Goal: Obtain resource: Download file/media

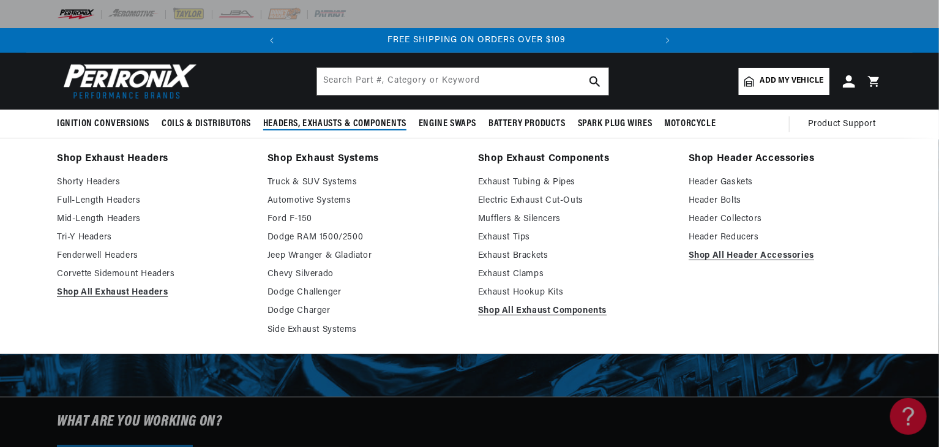
scroll to position [0, 371]
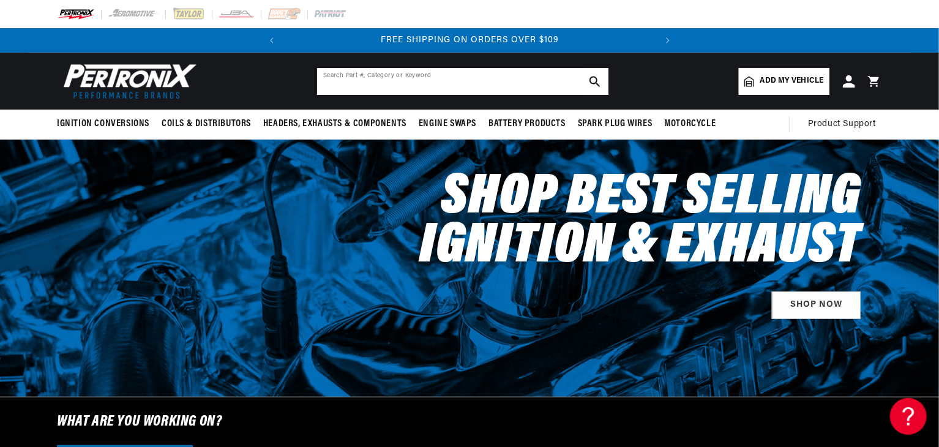
click at [390, 86] on input "text" at bounding box center [462, 81] width 291 height 27
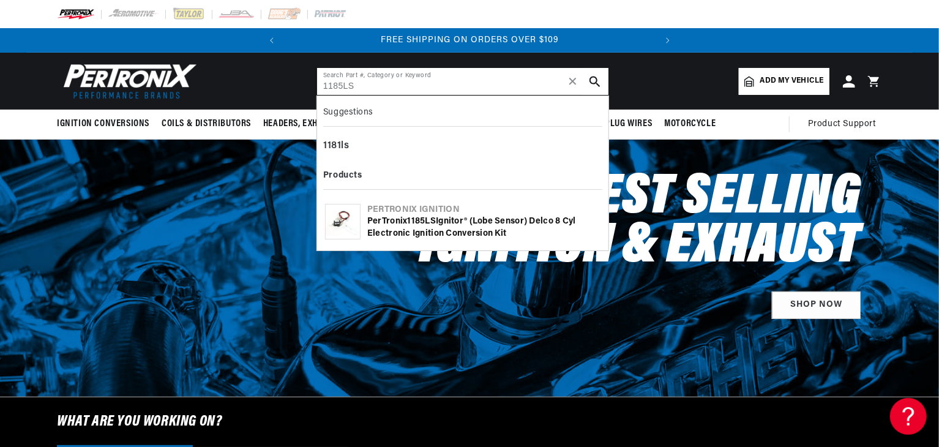
type input "1185LS"
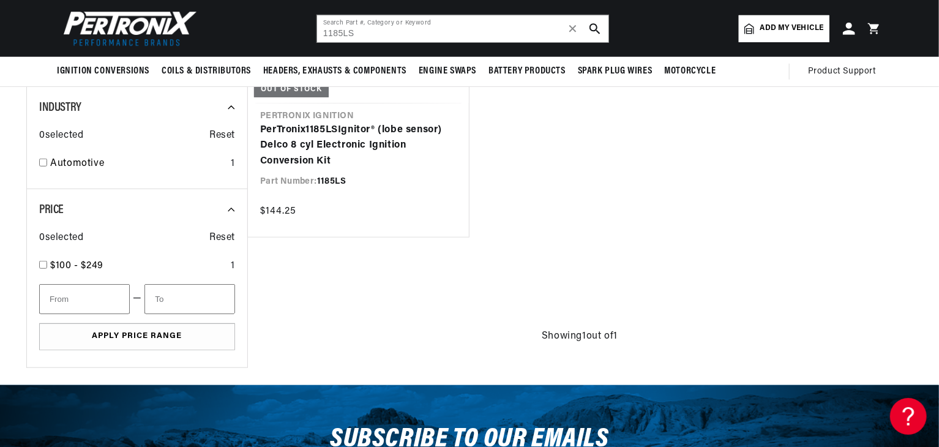
scroll to position [289, 0]
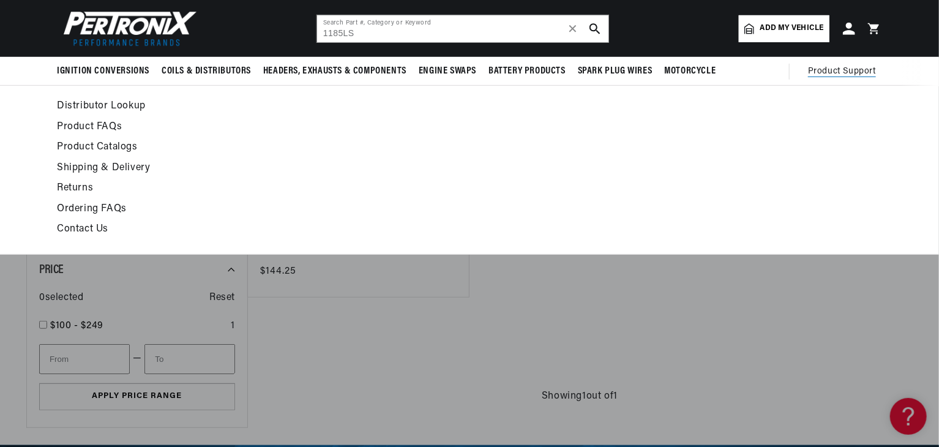
click at [823, 74] on span "Product Support" at bounding box center [842, 71] width 68 height 13
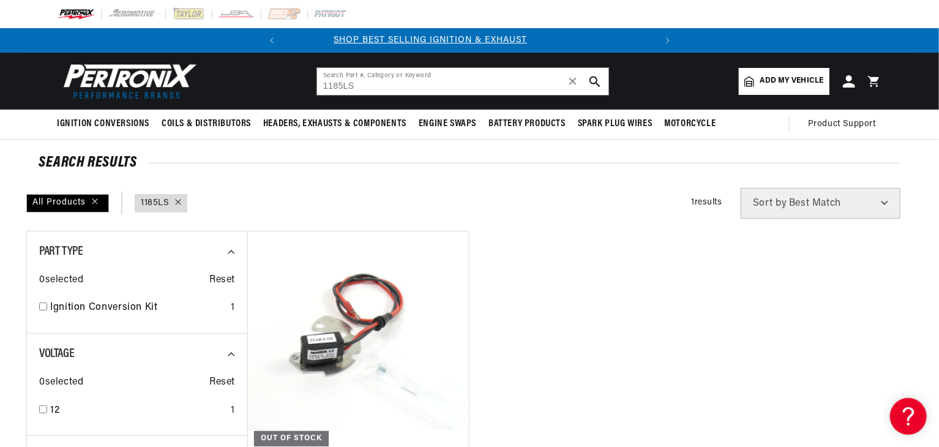
scroll to position [0, 0]
click at [360, 84] on input "1185LS" at bounding box center [462, 81] width 291 height 27
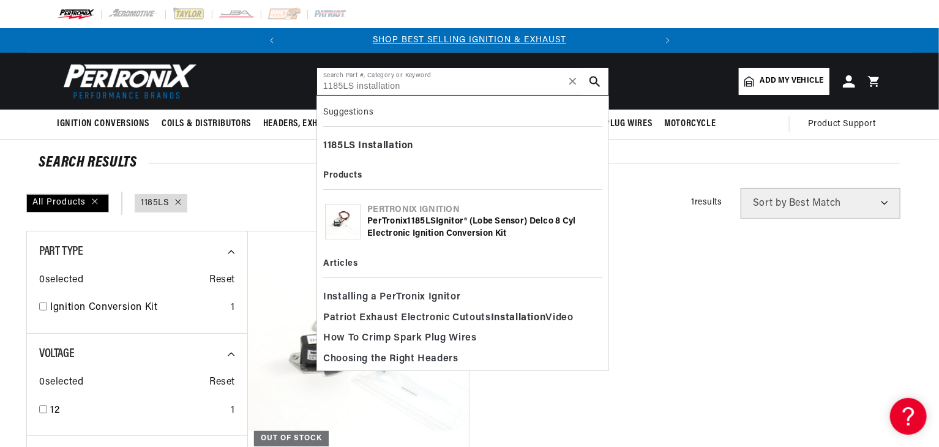
type input "1185LS installation"
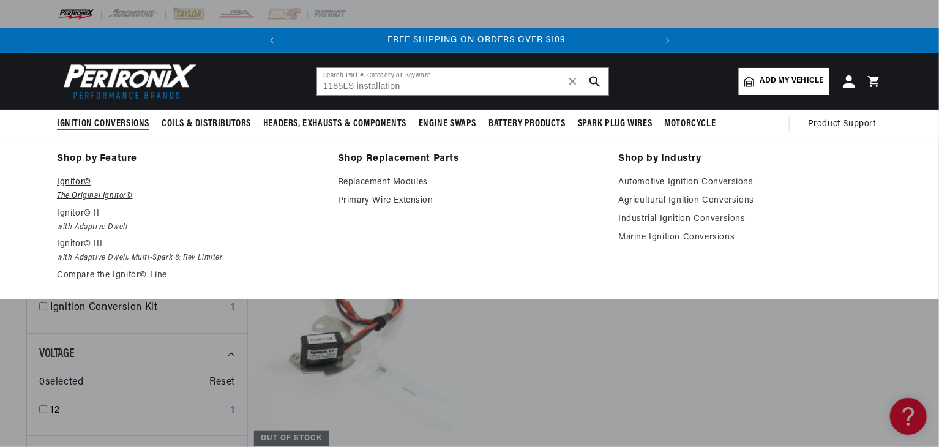
scroll to position [0, 371]
click at [100, 187] on p "Ignitor©" at bounding box center [189, 182] width 264 height 15
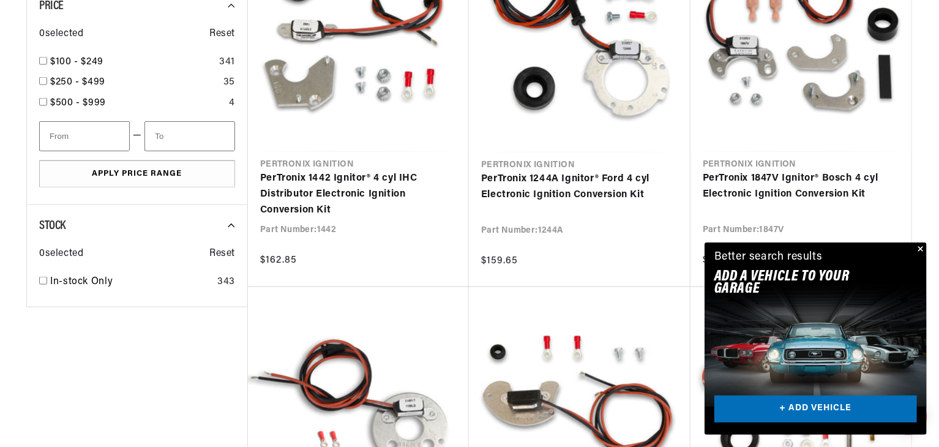
scroll to position [857, 0]
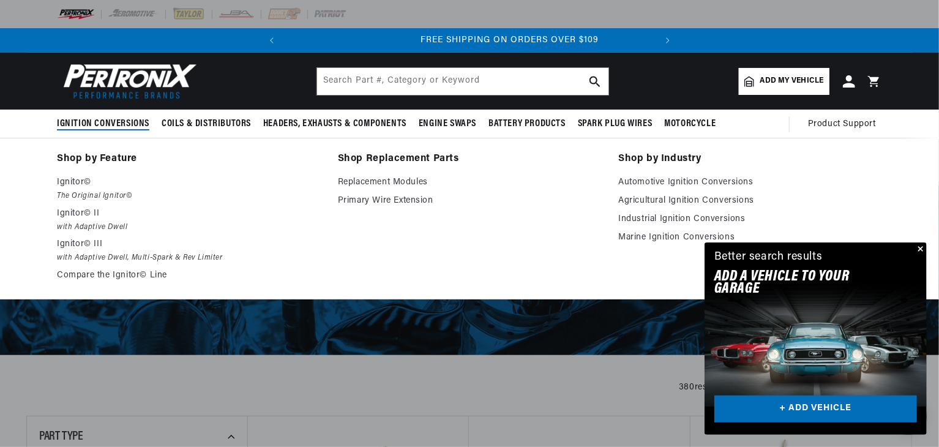
scroll to position [0, 371]
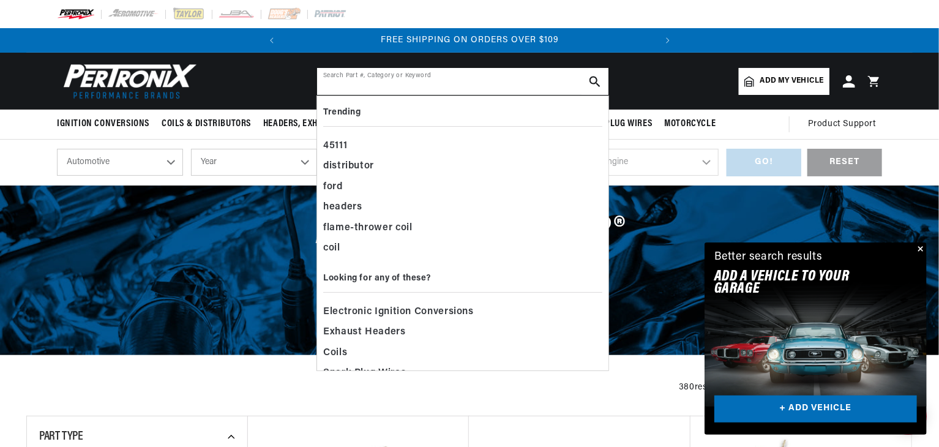
click at [341, 77] on input "text" at bounding box center [462, 81] width 291 height 27
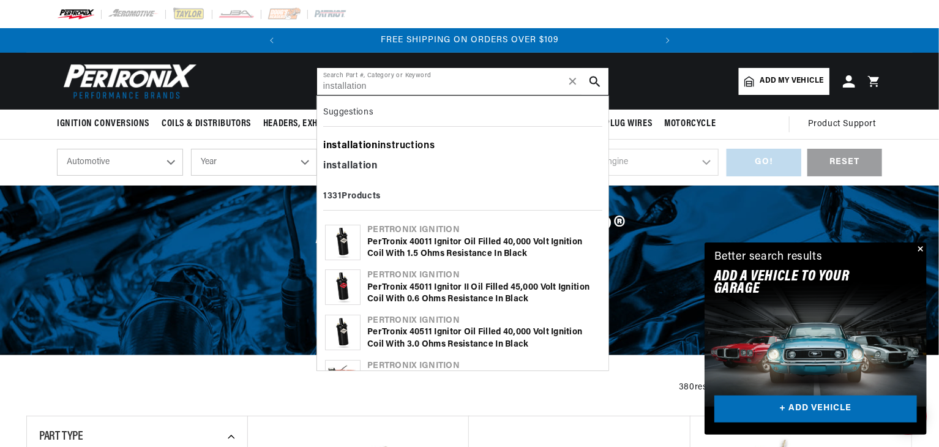
type input "installation"
click at [355, 143] on b "installation" at bounding box center [350, 146] width 54 height 10
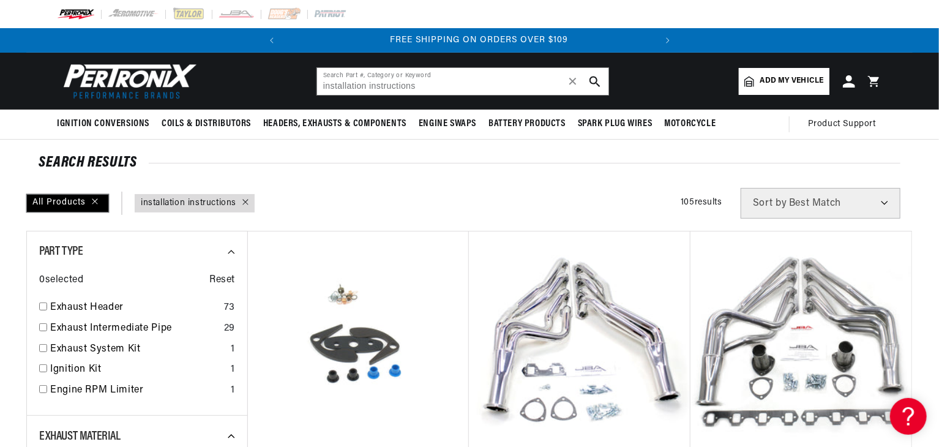
scroll to position [0, 371]
click at [97, 201] on div "All Products" at bounding box center [67, 203] width 83 height 18
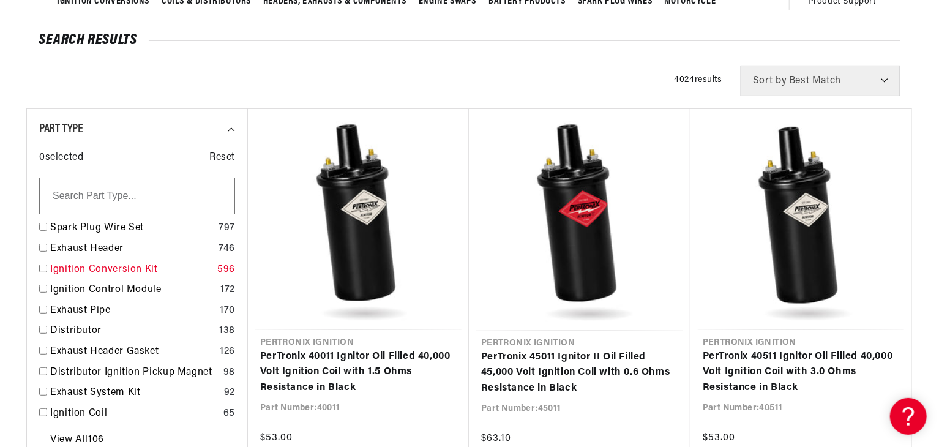
click at [45, 267] on input "checkbox" at bounding box center [43, 268] width 8 height 8
checkbox input "false"
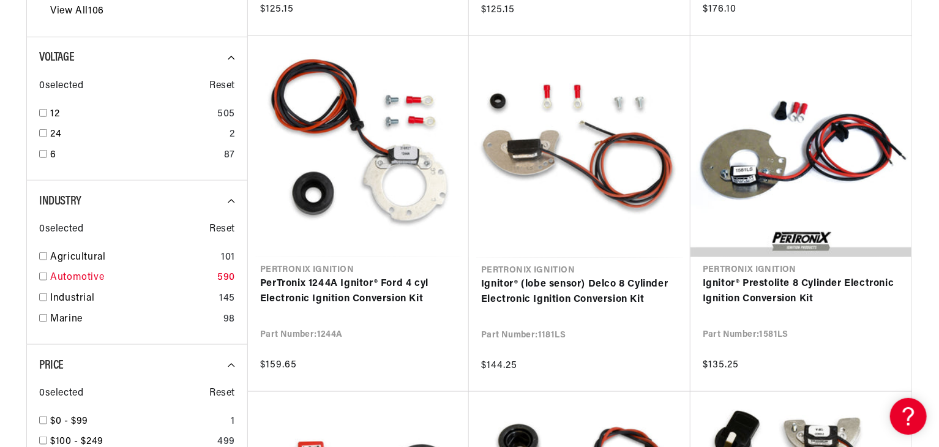
click at [42, 276] on input "checkbox" at bounding box center [43, 276] width 8 height 8
checkbox input "true"
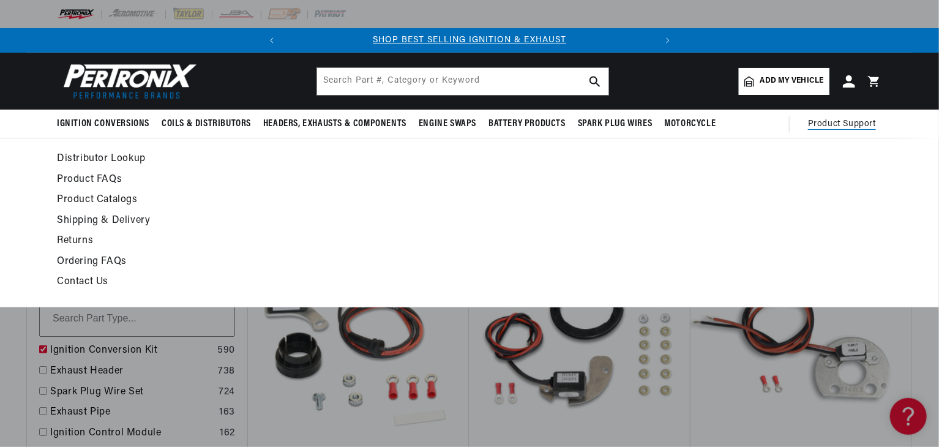
click at [823, 122] on span "Product Support" at bounding box center [842, 124] width 68 height 13
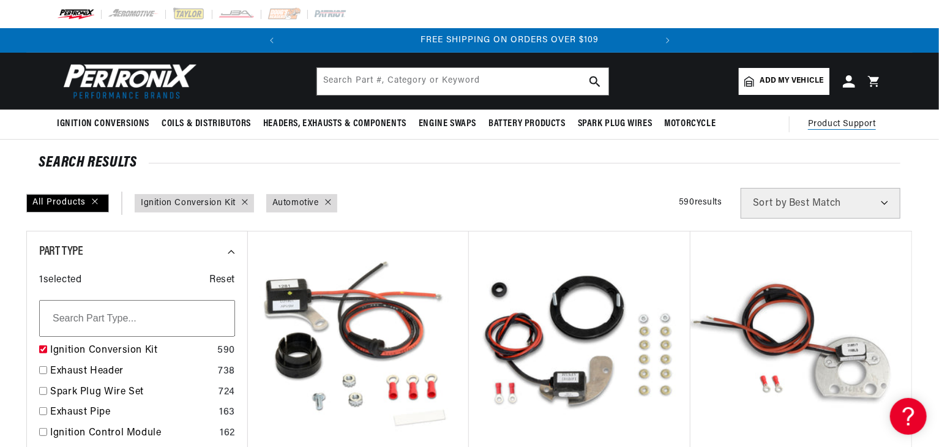
scroll to position [0, 371]
click at [821, 122] on span "Product Support" at bounding box center [842, 124] width 68 height 13
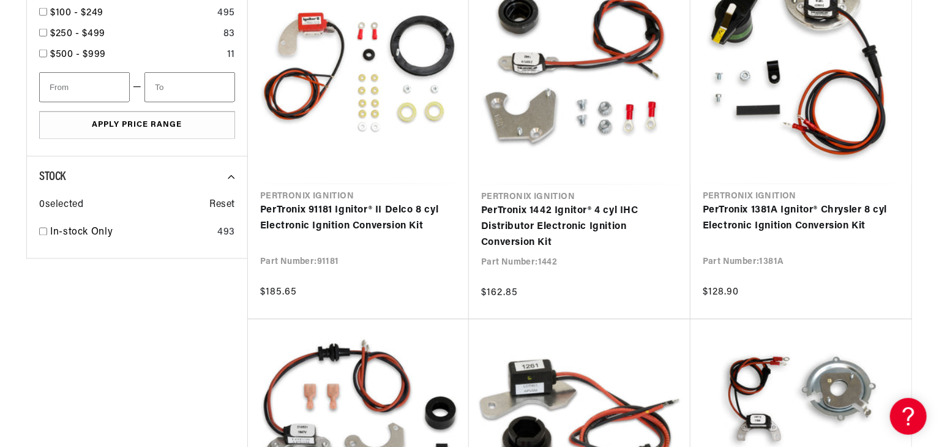
scroll to position [0, 2]
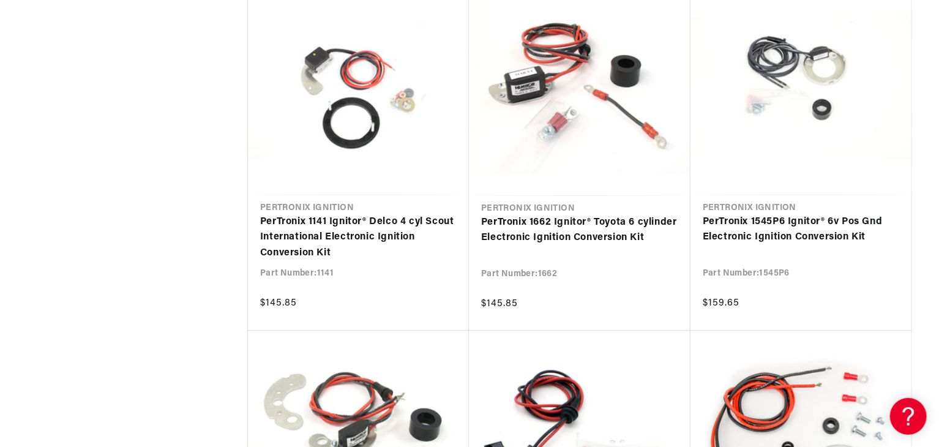
drag, startPoint x: 938, startPoint y: 364, endPoint x: 934, endPoint y: 405, distance: 40.6
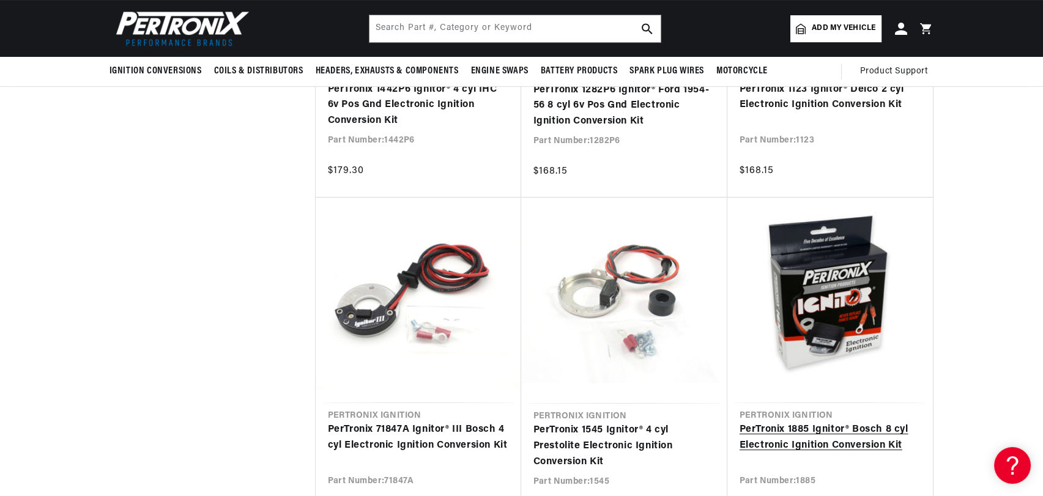
drag, startPoint x: 301, startPoint y: 6, endPoint x: 730, endPoint y: 266, distance: 501.2
click at [740, 422] on link "PerTronix 1885 Ignitor® Bosch 8 cyl Electronic Ignition Conversion Kit" at bounding box center [830, 437] width 181 height 31
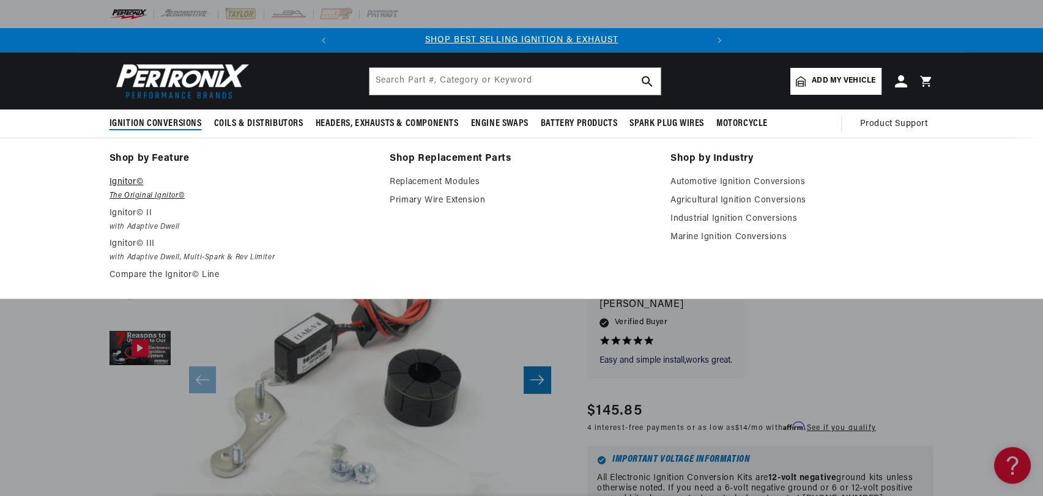
click at [148, 196] on em "The Original Ignitor©" at bounding box center [242, 196] width 264 height 13
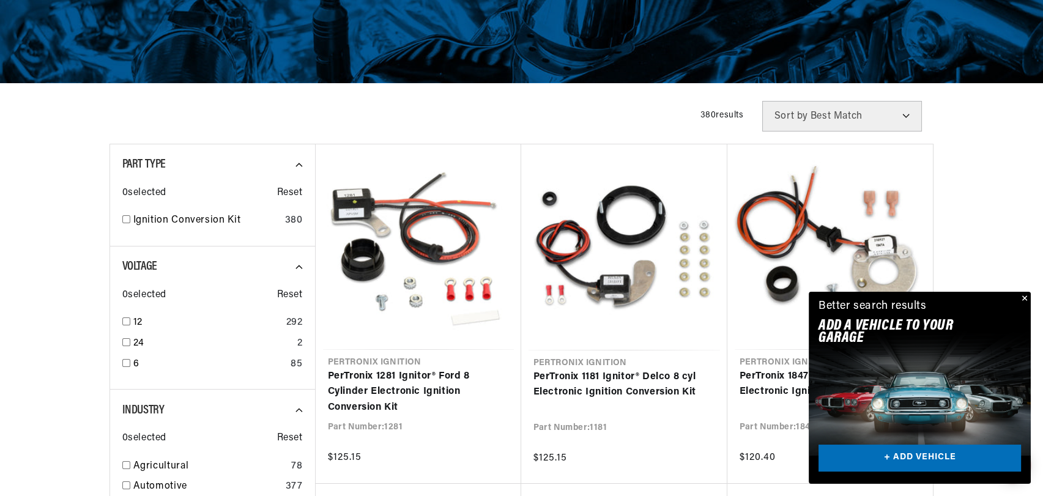
scroll to position [0, 371]
click at [792, 115] on span "Sort by" at bounding box center [792, 116] width 34 height 10
click at [904, 119] on select "Best Match Featured Name, A-Z Name, Z-A Price, Low to High Price, High to Low" at bounding box center [843, 116] width 160 height 31
click at [323, 106] on div "Filters 380 results Show Universal Parts Sort by Best Match Featured Name, A-Z …" at bounding box center [522, 116] width 825 height 31
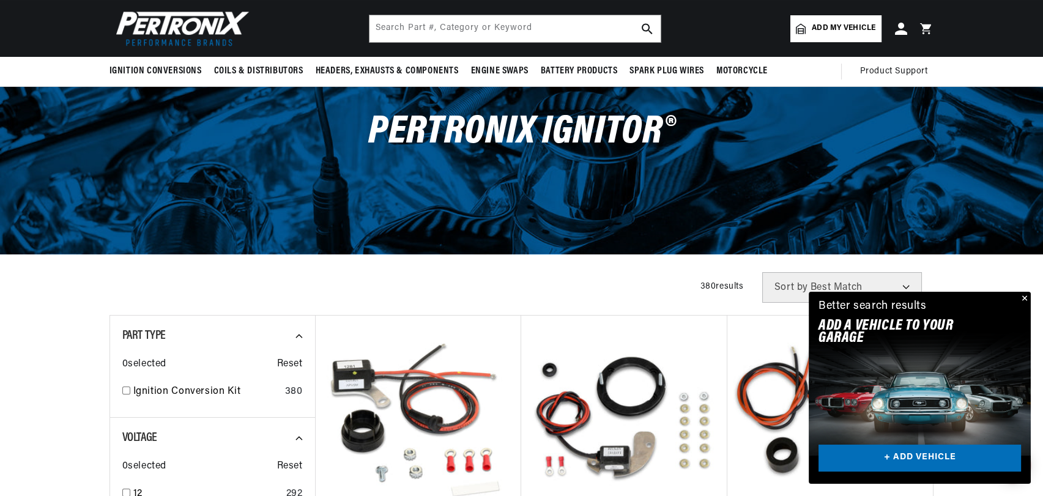
scroll to position [0, 0]
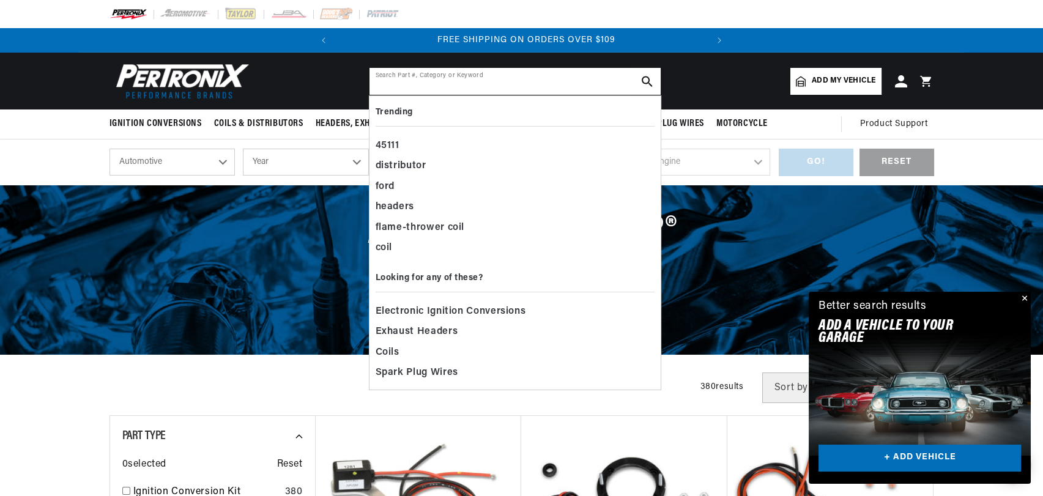
click at [483, 83] on input "text" at bounding box center [515, 81] width 291 height 27
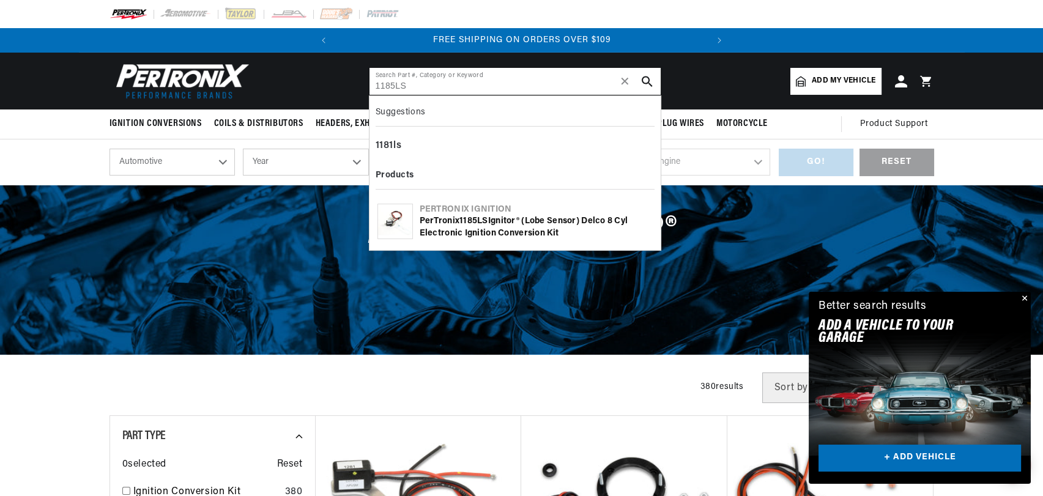
type input "1185LS"
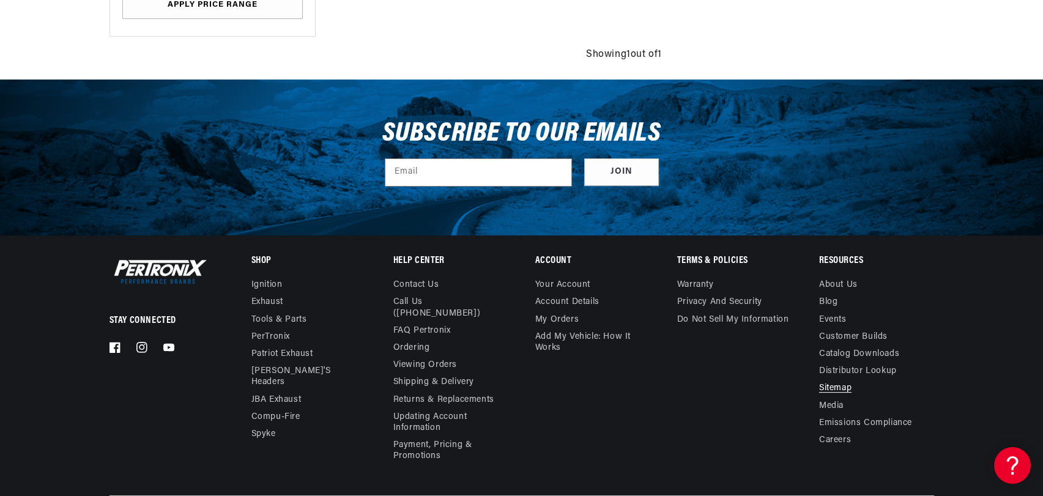
click at [834, 385] on link "Sitemap" at bounding box center [835, 388] width 32 height 17
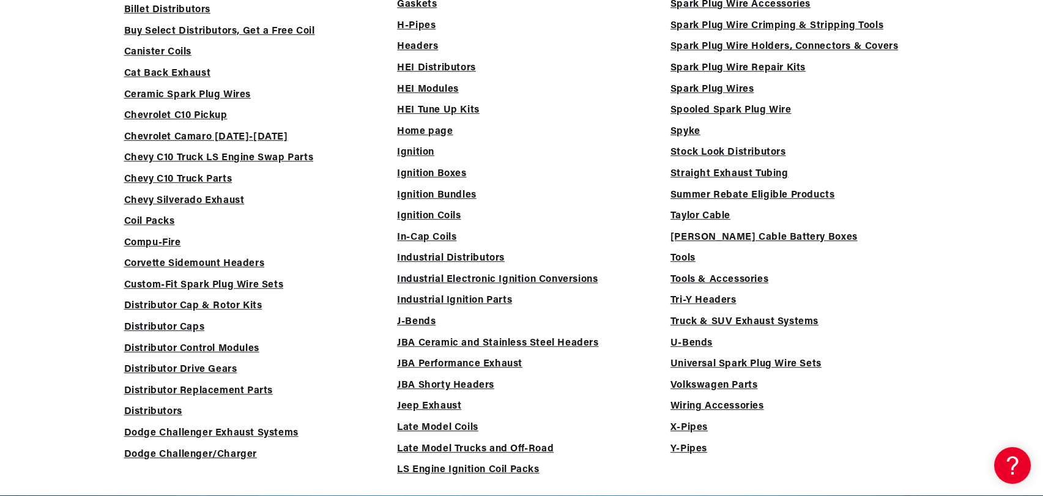
scroll to position [0, 371]
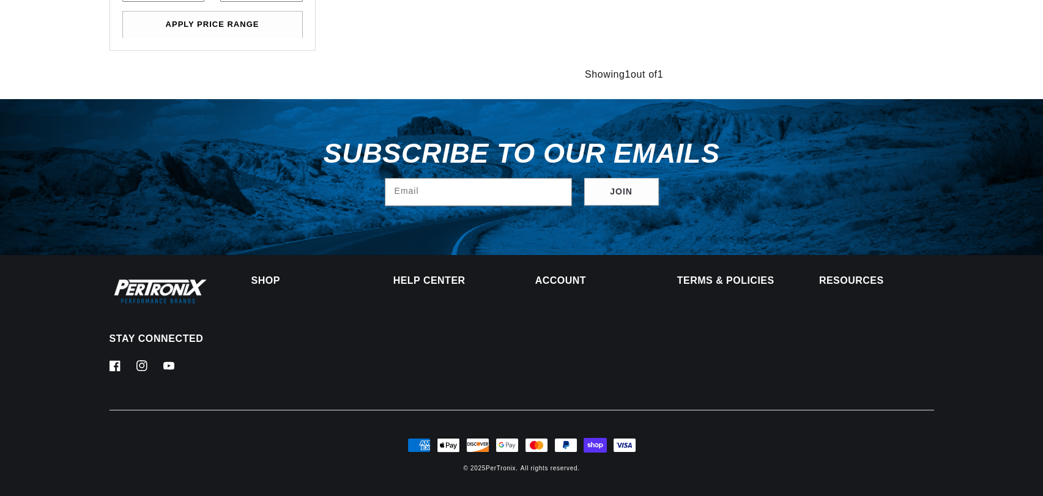
scroll to position [661, 0]
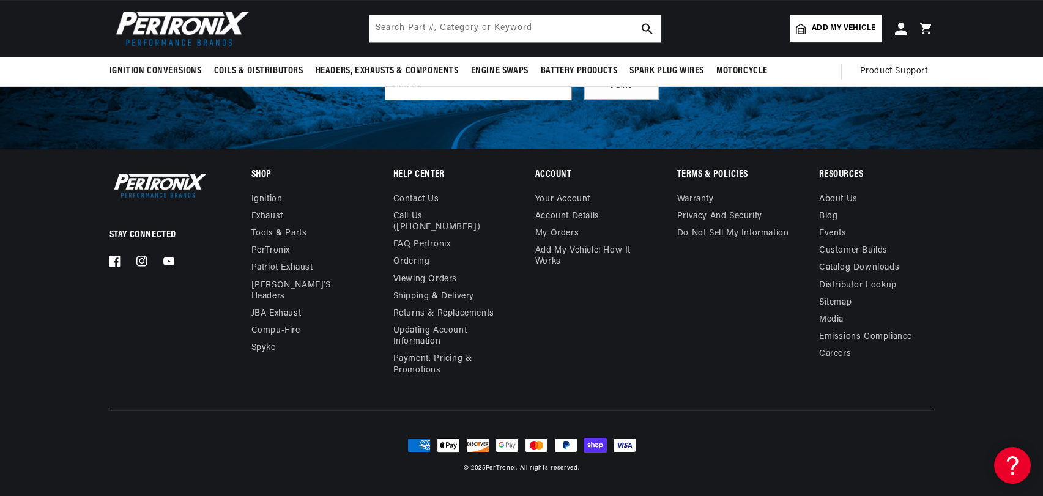
scroll to position [9842, 0]
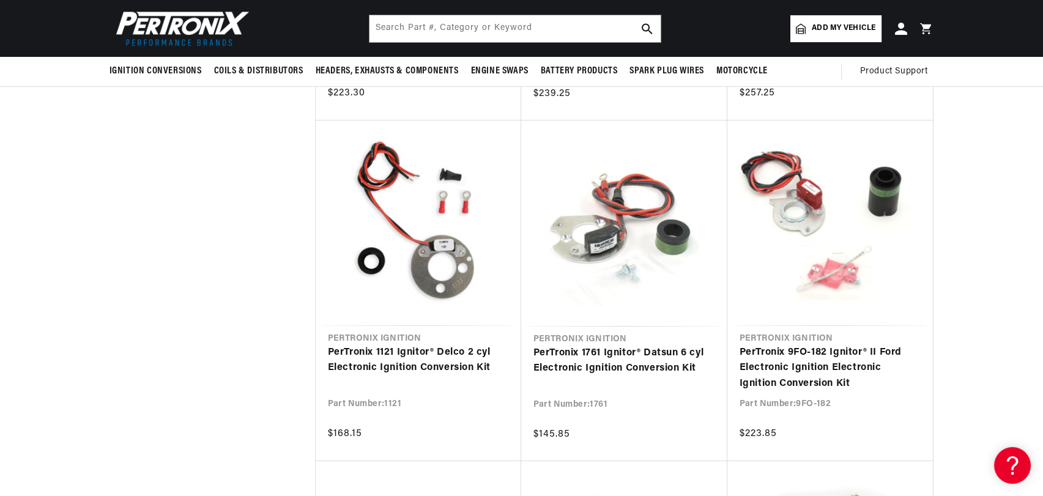
scroll to position [9299, 0]
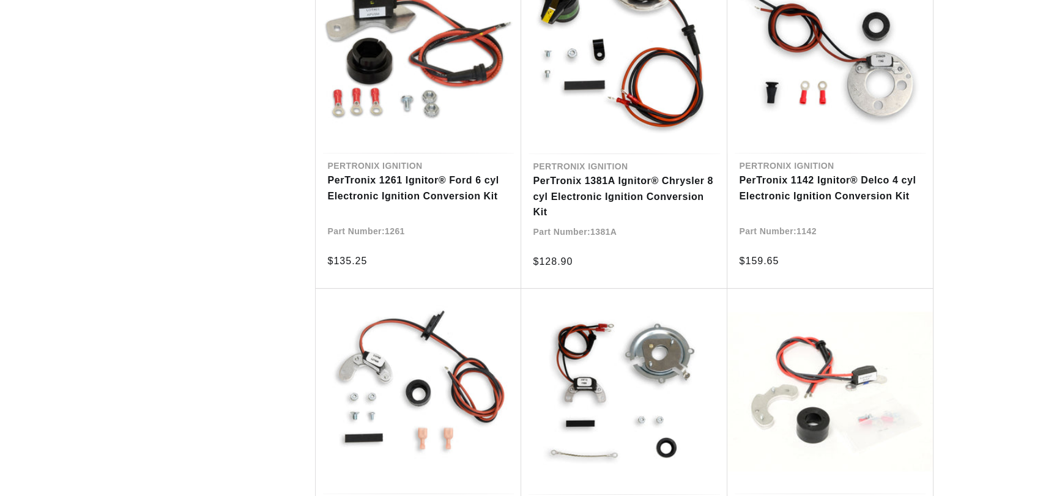
scroll to position [1596, 0]
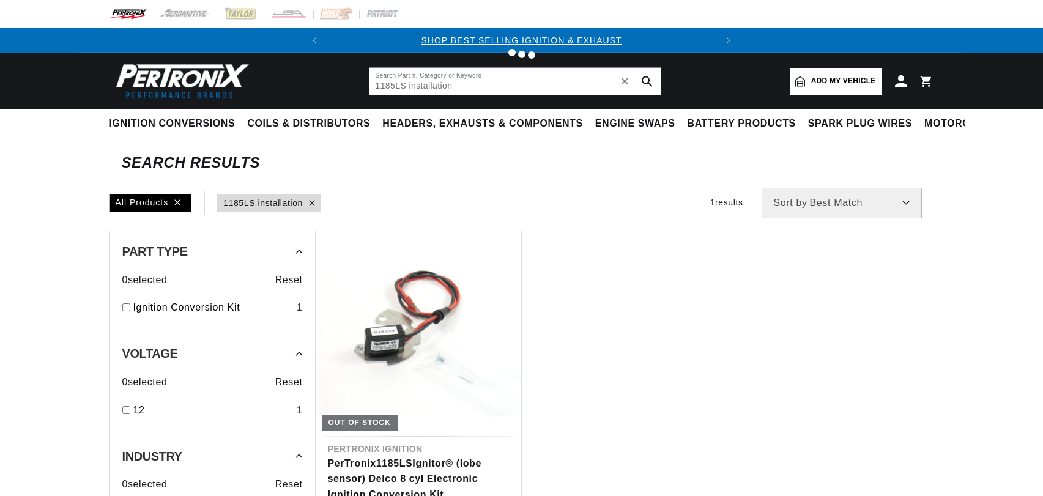
type input "1185LS"
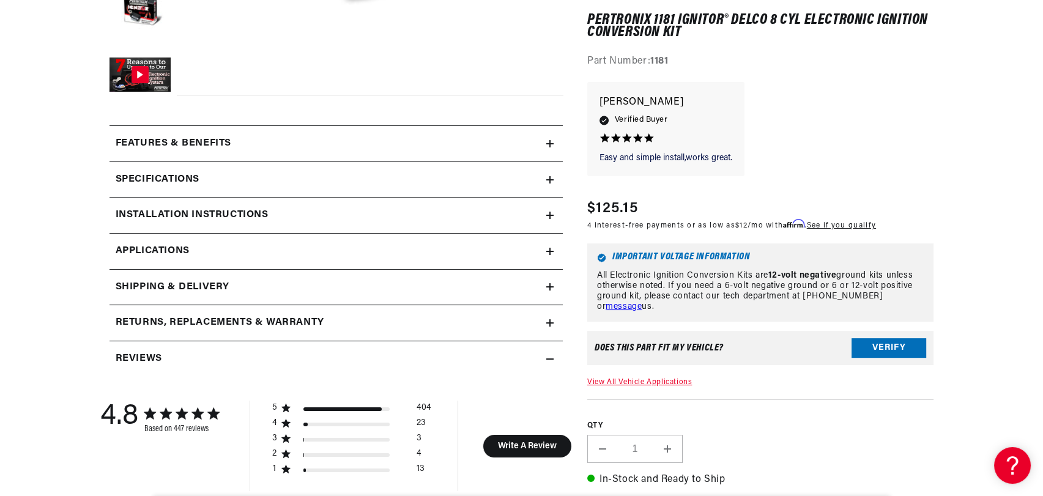
scroll to position [0, 371]
click at [225, 209] on h2 "Installation instructions" at bounding box center [192, 215] width 153 height 16
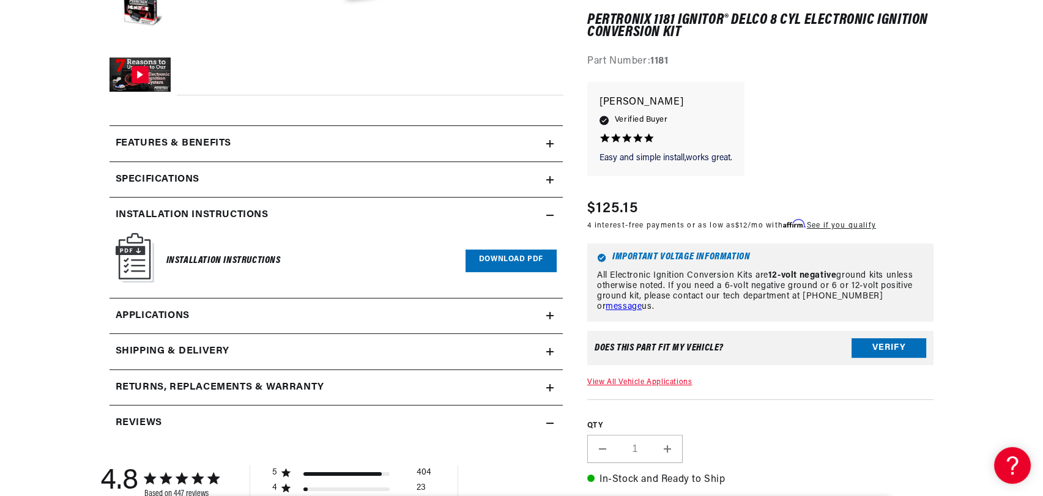
click at [504, 258] on link "Download PDF" at bounding box center [511, 261] width 91 height 23
